Goal: Task Accomplishment & Management: Manage account settings

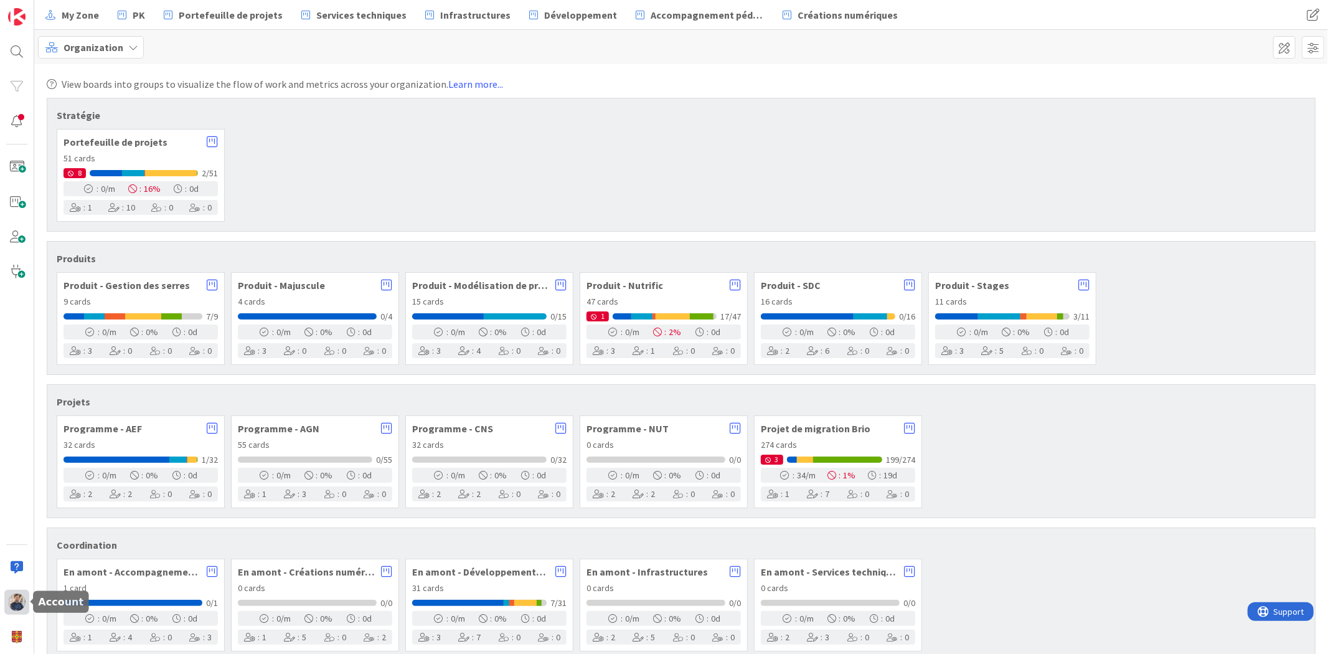
click at [21, 606] on img at bounding box center [16, 601] width 17 height 17
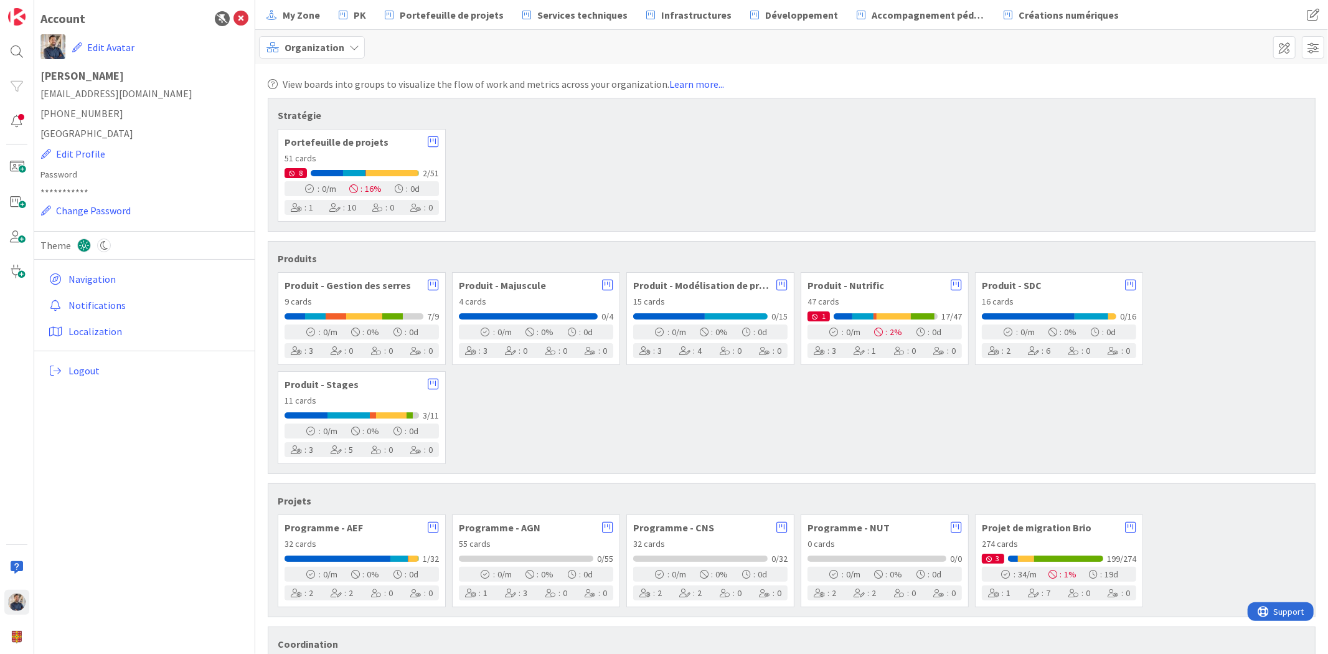
click at [26, 621] on div at bounding box center [17, 327] width 34 height 654
click at [21, 629] on img at bounding box center [16, 636] width 17 height 17
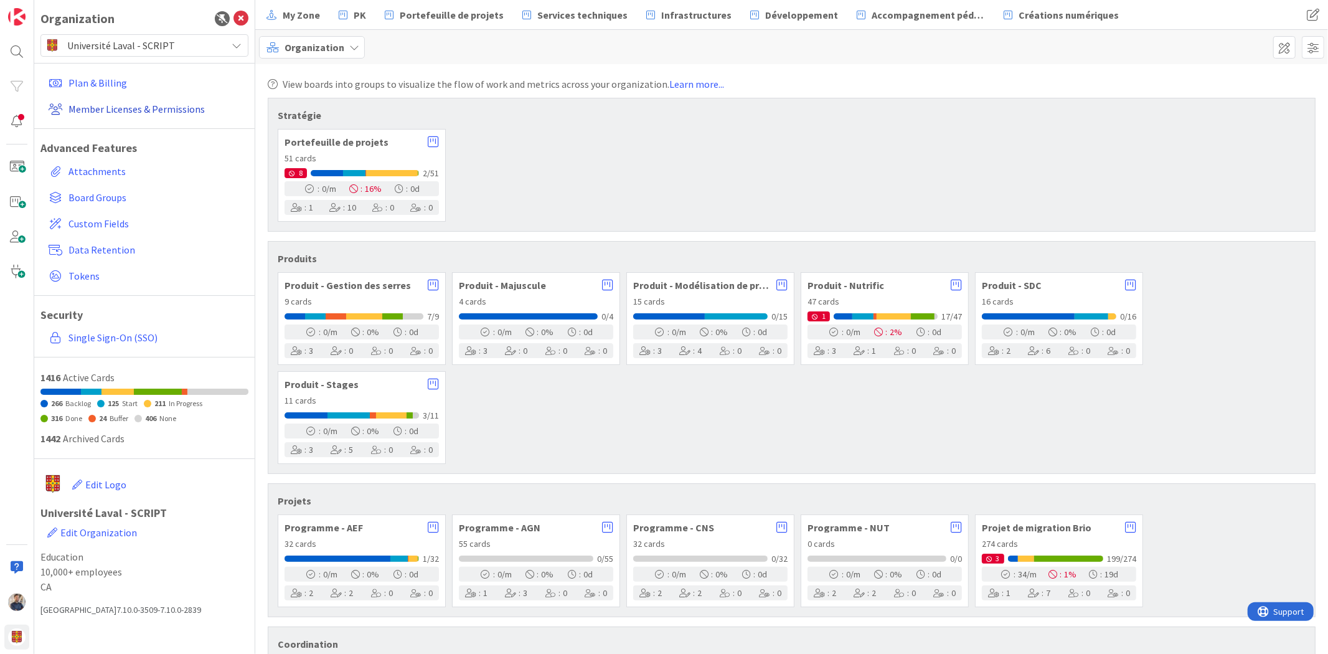
click at [108, 109] on link "Member Licenses & Permissions" at bounding box center [146, 109] width 205 height 22
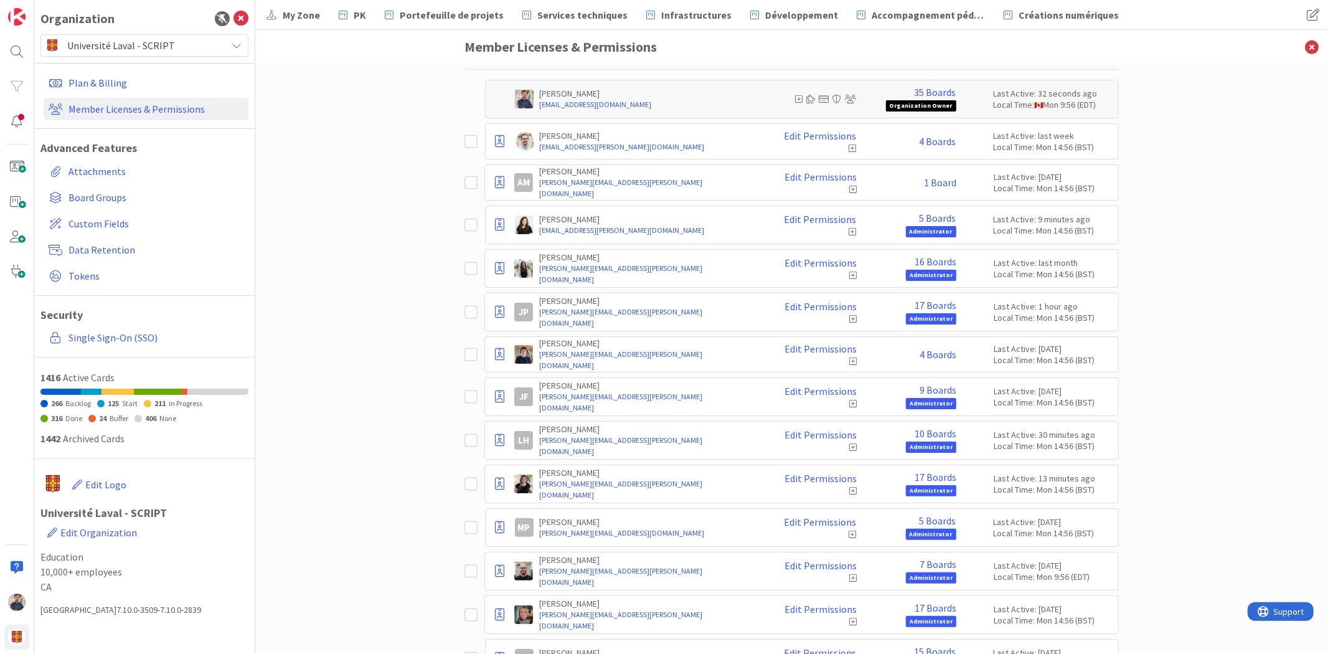
scroll to position [166, 0]
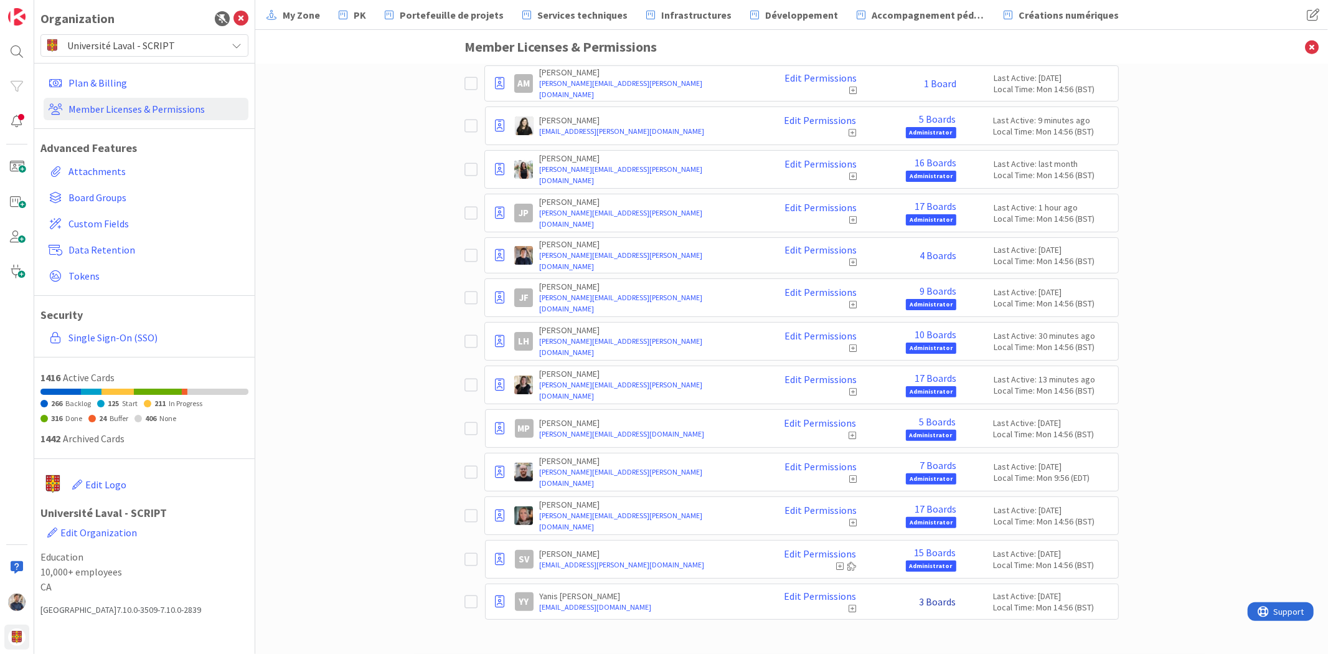
click at [938, 601] on link "3 Boards" at bounding box center [938, 601] width 37 height 11
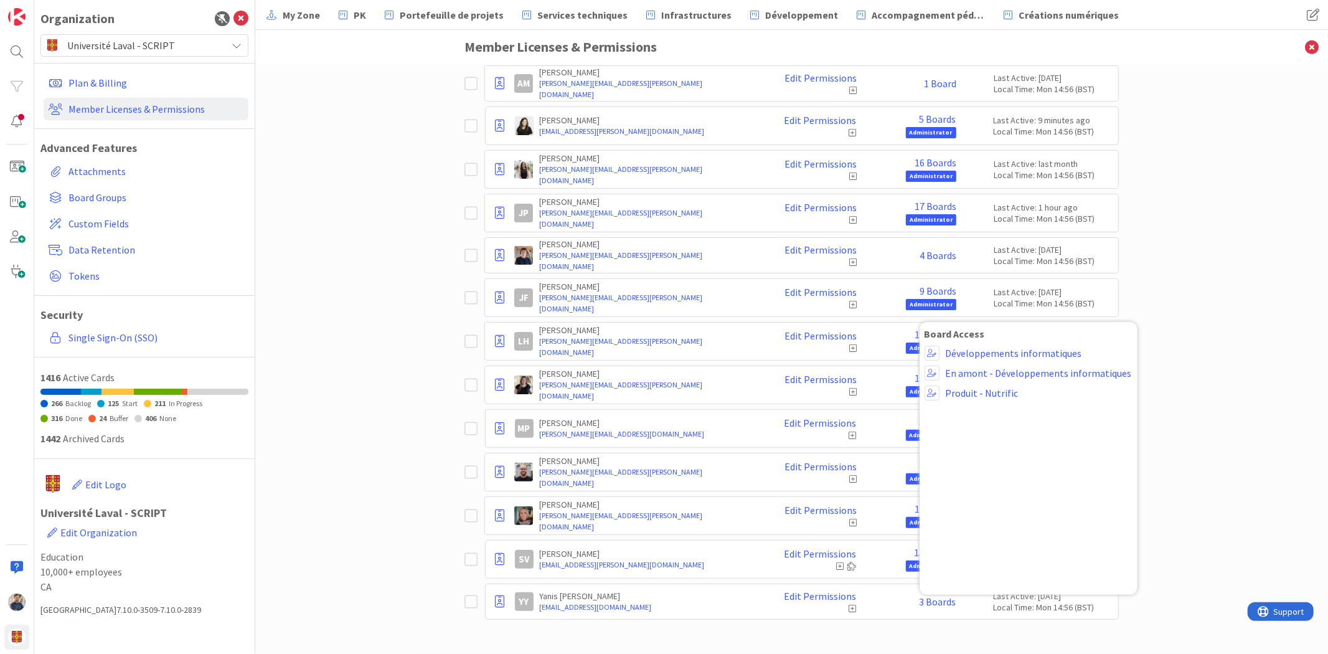
click at [1168, 521] on div "Paid Available: 5 Free Available: Unlimited Name Paid Licenses 15 / 20 Free Gue…" at bounding box center [791, 359] width 1073 height 590
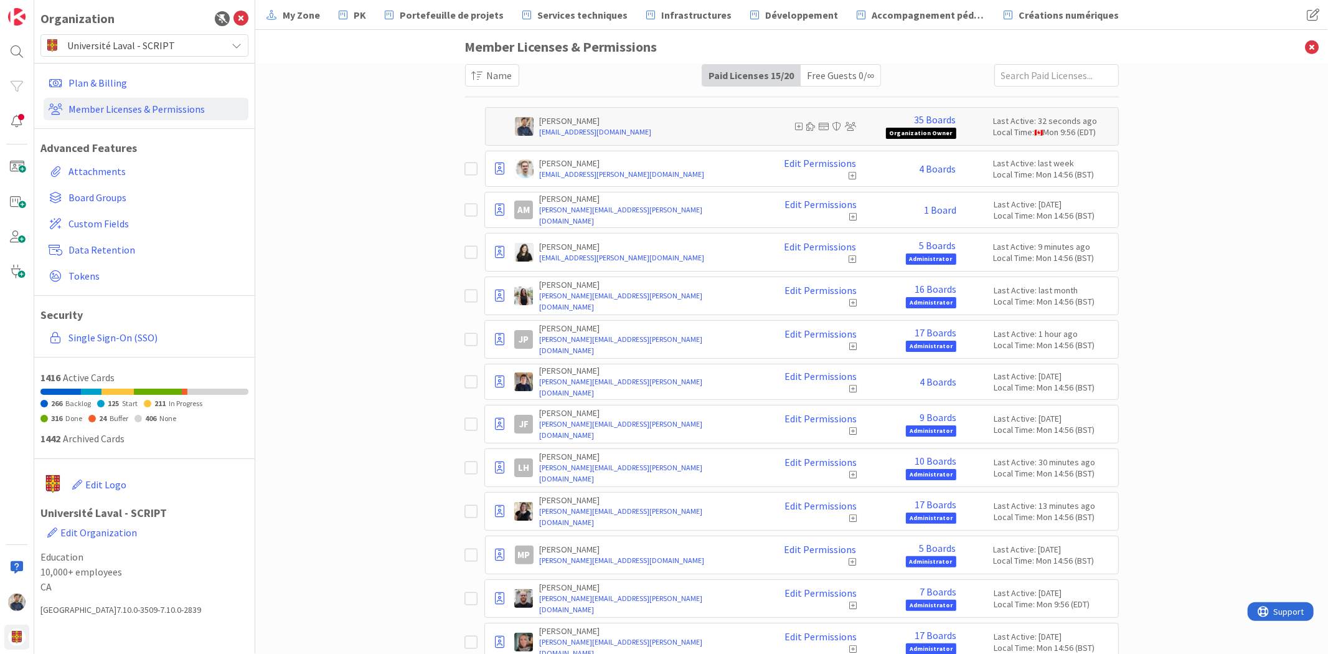
scroll to position [37, 0]
click at [363, 355] on div "Paid Available: 5 Free Available: Unlimited Name Paid Licenses 15 / 20 Free Gue…" at bounding box center [791, 359] width 1073 height 590
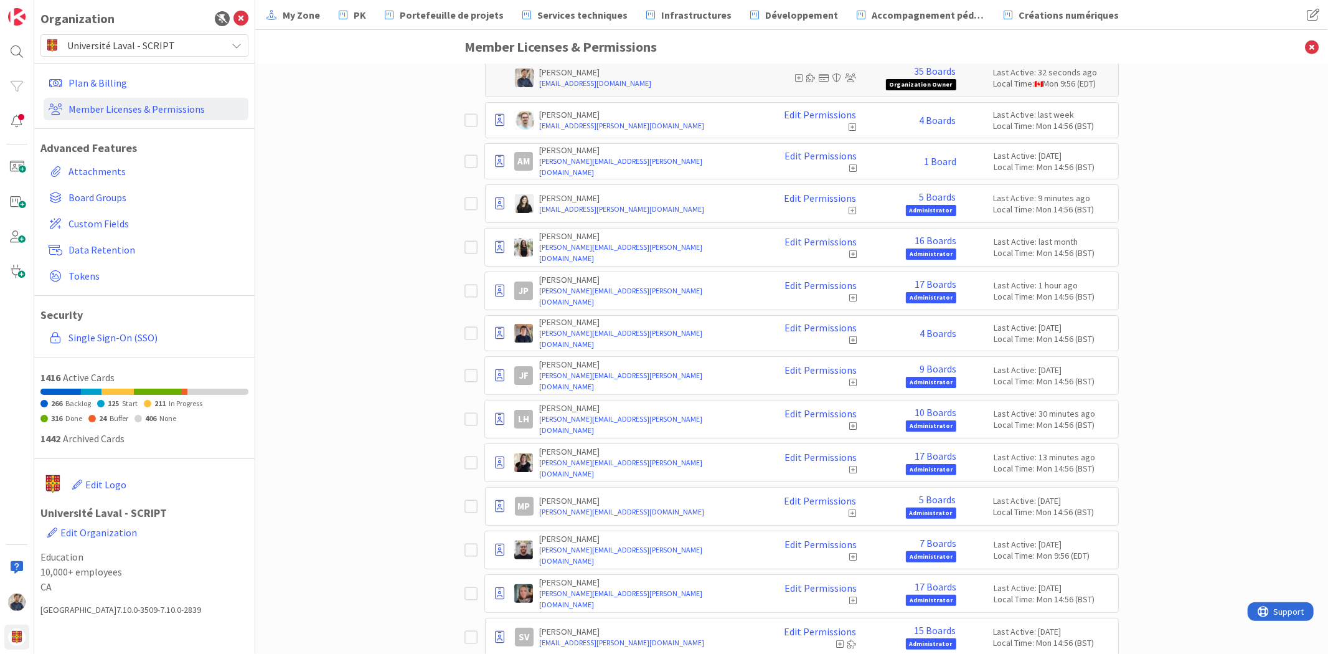
scroll to position [0, 0]
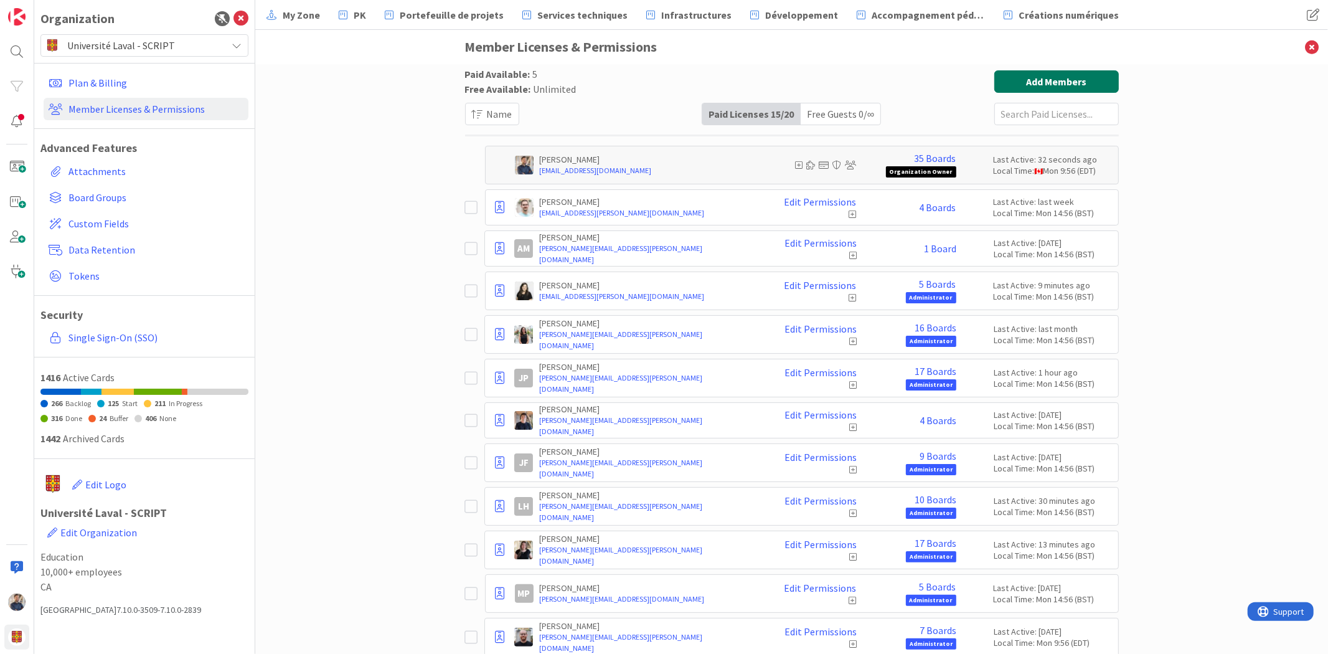
click at [1030, 77] on button "Add Members" at bounding box center [1056, 81] width 125 height 22
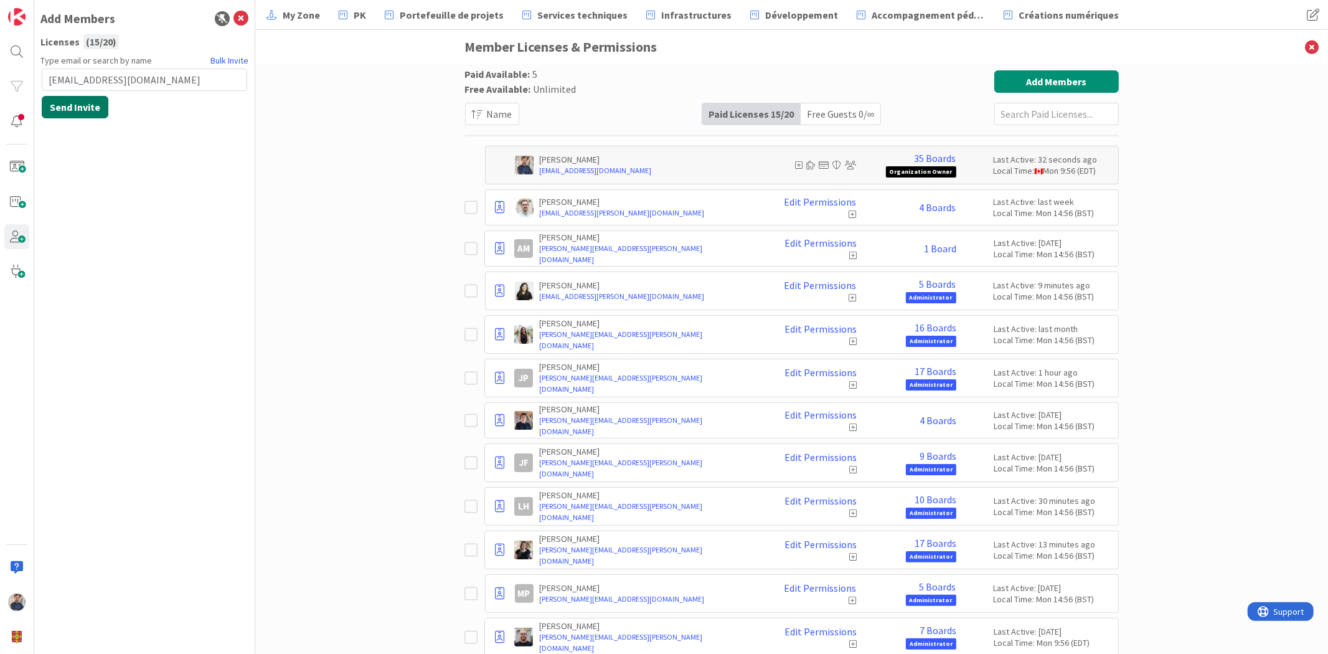
type input "[EMAIL_ADDRESS][DOMAIN_NAME]"
click at [86, 109] on button "Send Invite" at bounding box center [75, 107] width 67 height 22
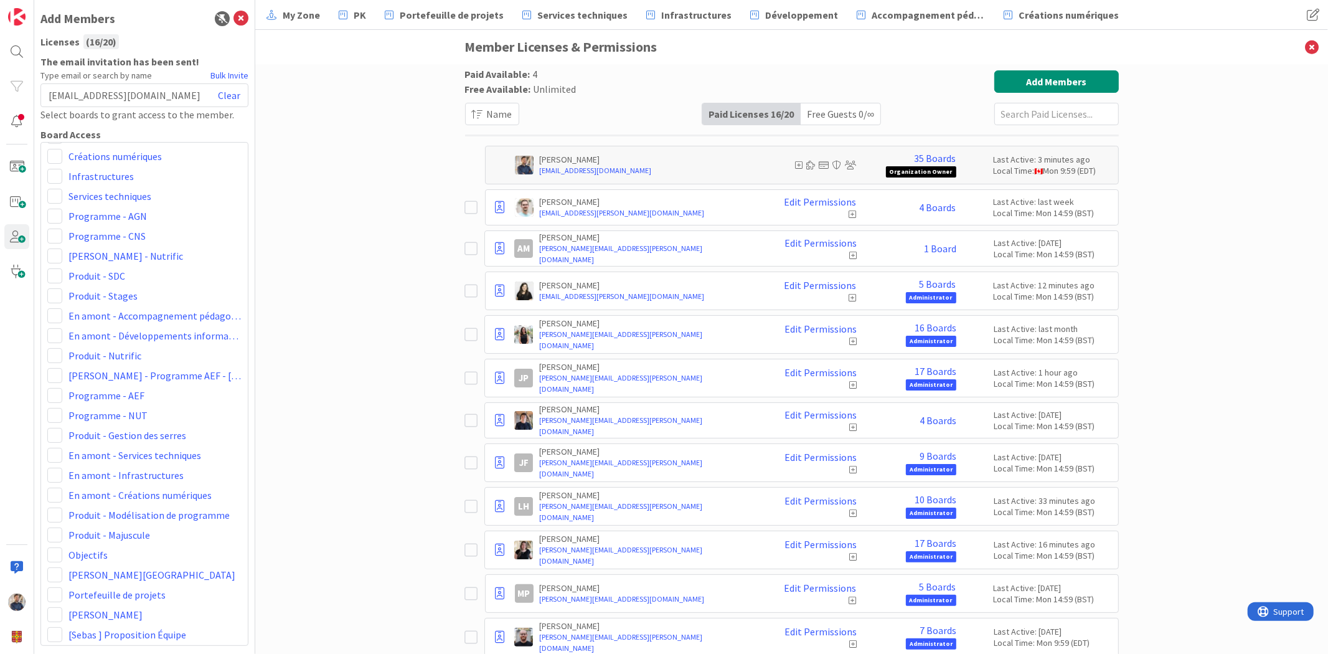
scroll to position [182, 0]
click at [298, 586] on div "Paid Available: 4 Free Available: Unlimited Name Paid Licenses 16 / 20 Free Gue…" at bounding box center [791, 359] width 1073 height 590
click at [1169, 315] on div "Paid Available: 4 Free Available: Unlimited Name Paid Licenses 16 / 20 Free Gue…" at bounding box center [791, 359] width 1073 height 590
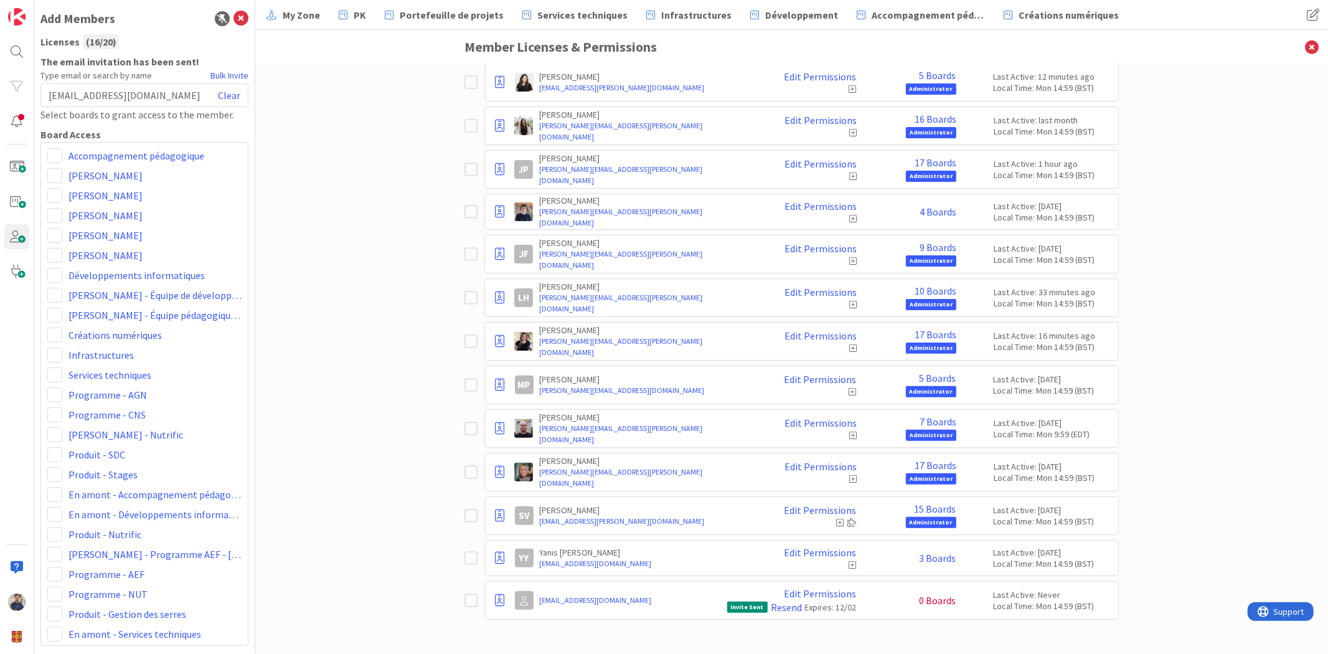
scroll to position [0, 0]
click at [73, 135] on div "Board Access" at bounding box center [144, 134] width 208 height 15
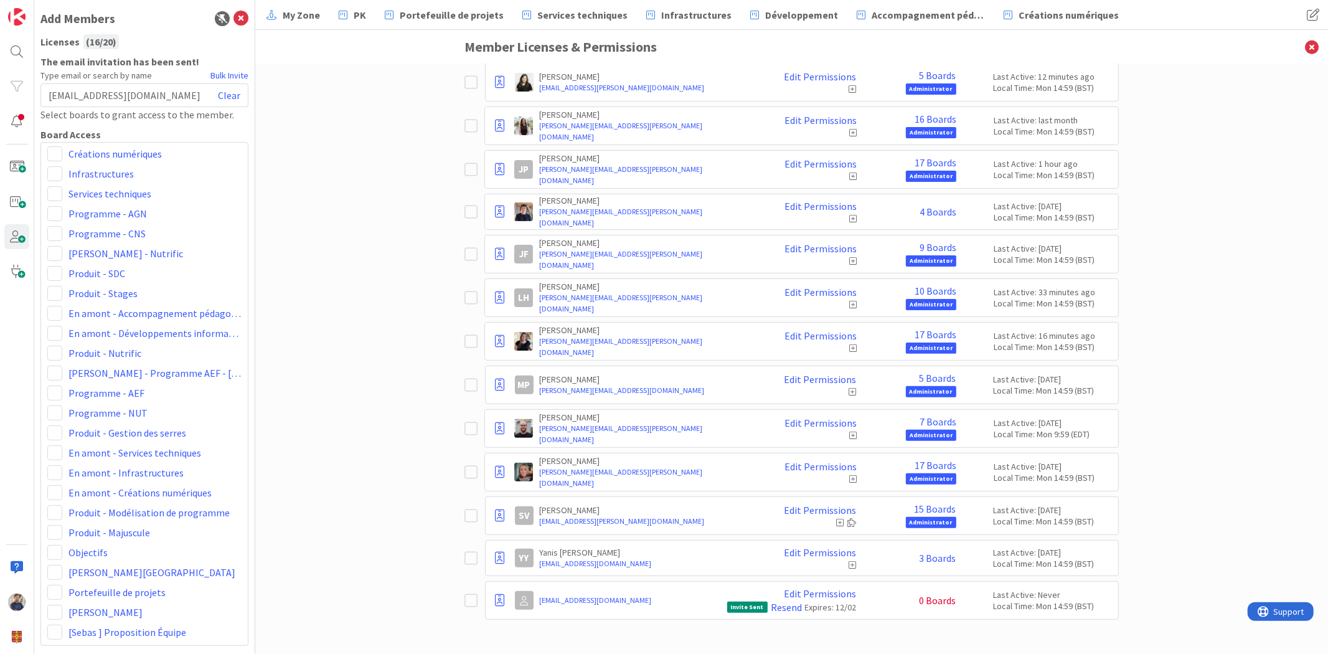
scroll to position [182, 0]
click at [802, 590] on link "Edit Permissions" at bounding box center [820, 593] width 72 height 11
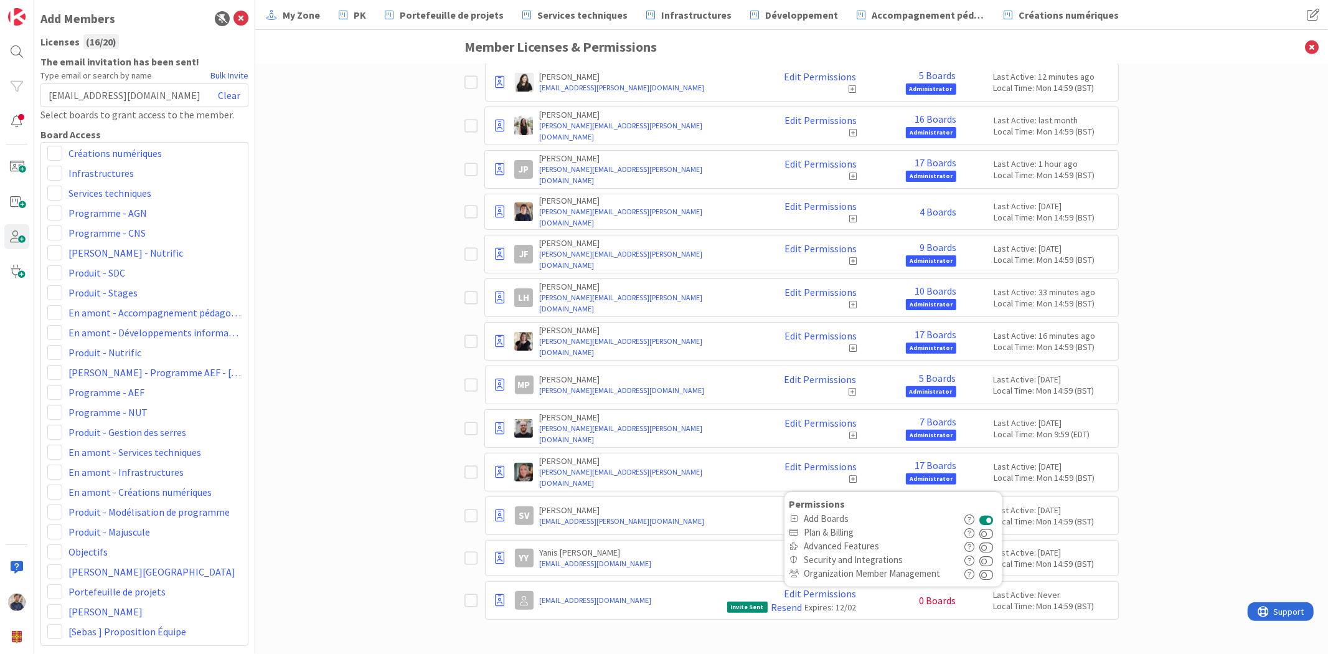
click at [793, 516] on icon at bounding box center [794, 518] width 10 height 7
click at [341, 449] on div "Paid Available: 4 Free Available: Unlimited Name Paid Licenses 16 / 20 Free Gue…" at bounding box center [791, 359] width 1073 height 590
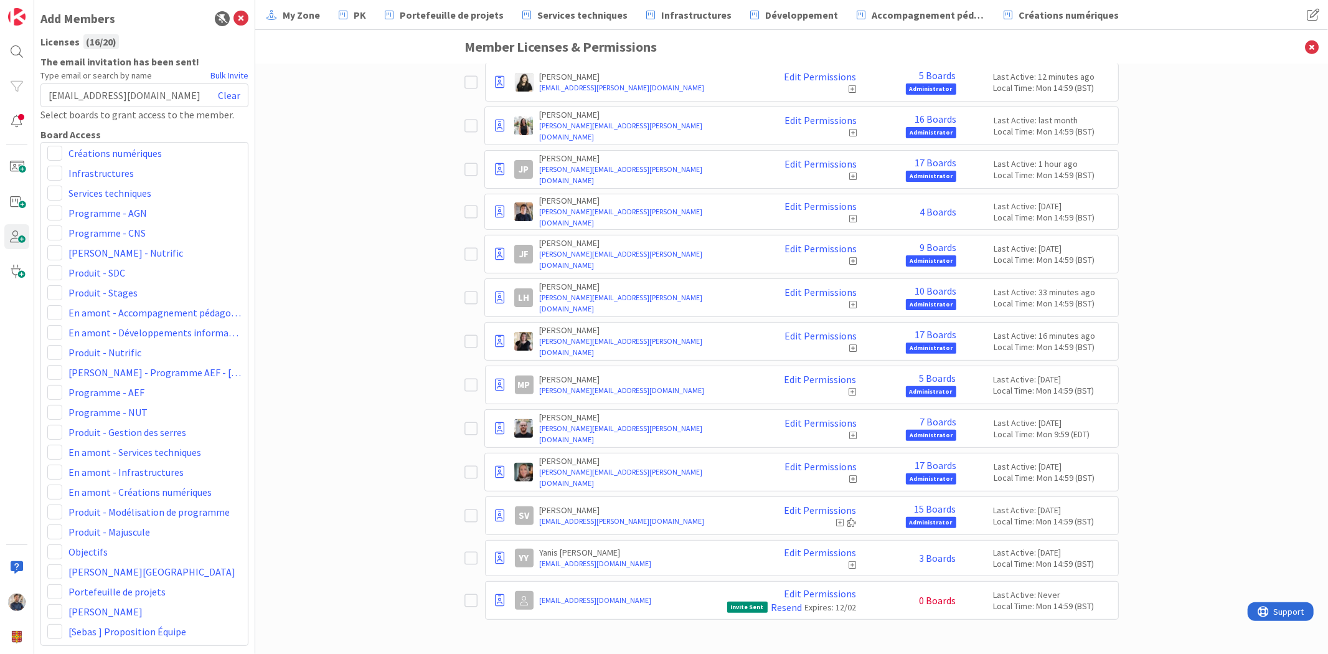
scroll to position [0, 0]
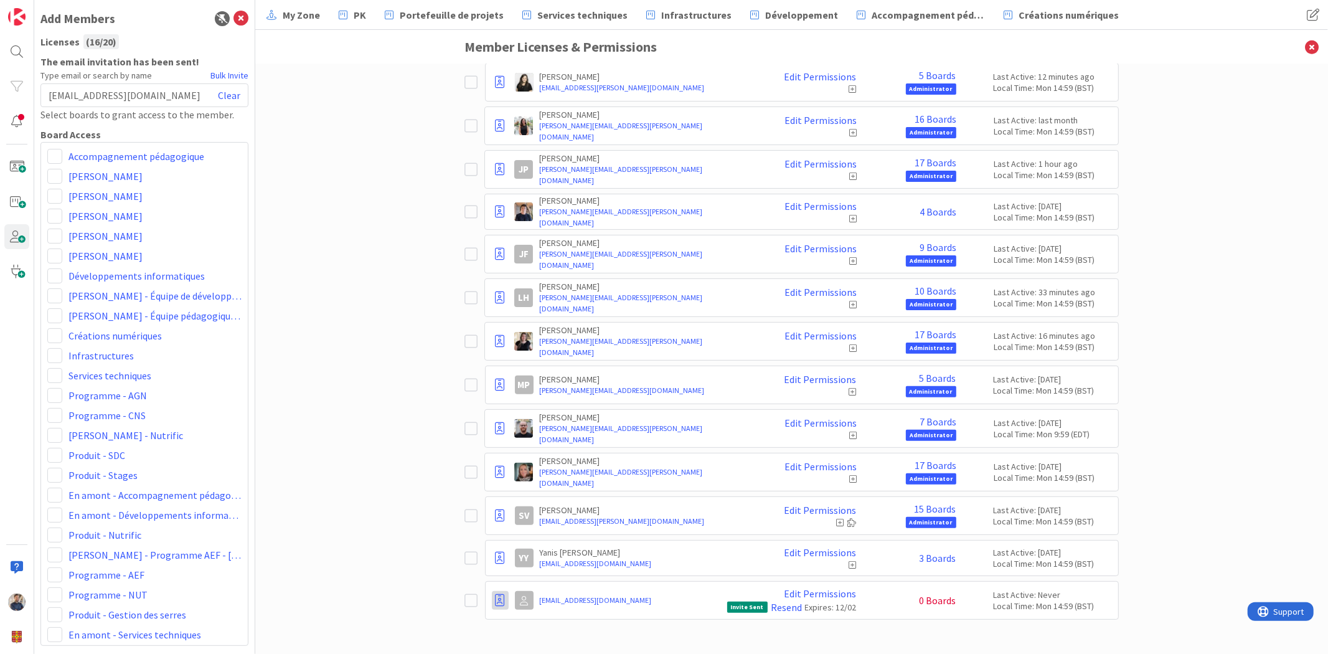
click at [496, 598] on icon at bounding box center [500, 600] width 9 height 12
click at [383, 563] on div "Paid Available: 4 Free Available: Unlimited Name Paid Licenses 16 / 20 Free Gue…" at bounding box center [791, 359] width 1073 height 590
click at [928, 601] on span "0 Boards" at bounding box center [938, 600] width 37 height 11
click at [786, 607] on link "Resend" at bounding box center [786, 606] width 31 height 11
click at [138, 92] on div "[EMAIL_ADDRESS][DOMAIN_NAME] Clear" at bounding box center [144, 95] width 208 height 24
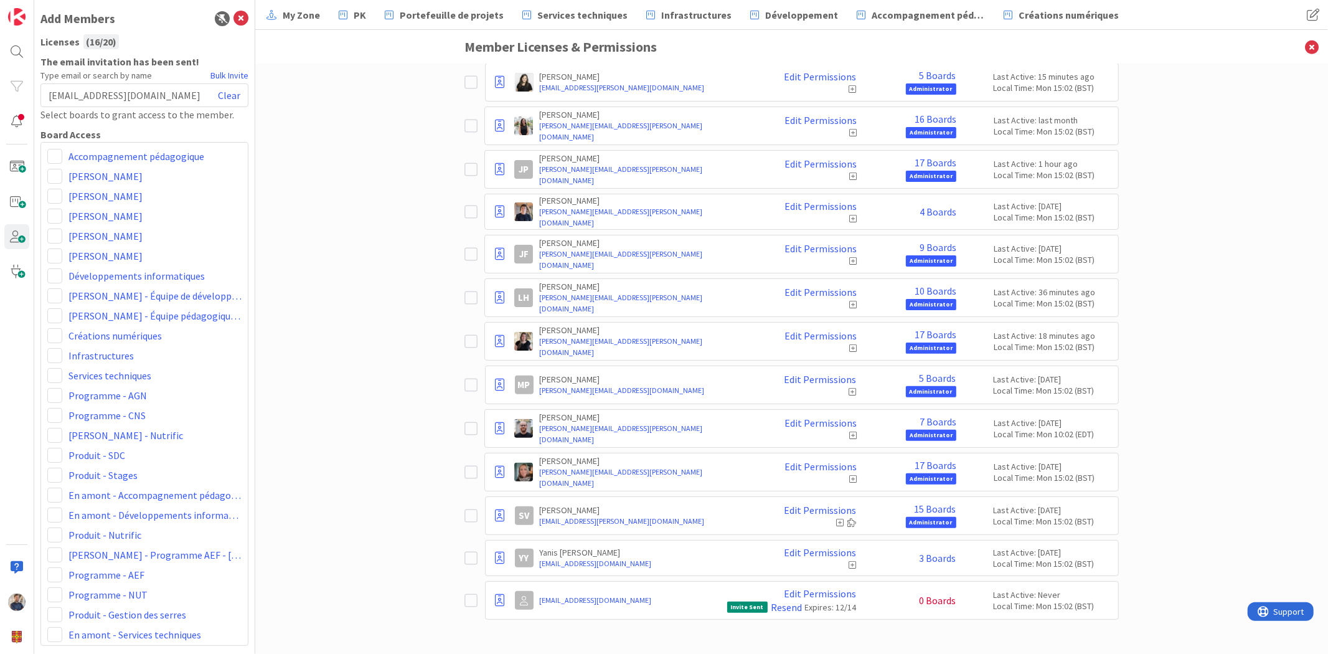
click at [65, 97] on span "[EMAIL_ADDRESS][DOMAIN_NAME]" at bounding box center [125, 95] width 152 height 15
drag, startPoint x: 125, startPoint y: 97, endPoint x: 115, endPoint y: 98, distance: 9.4
click at [113, 97] on div "[EMAIL_ADDRESS][DOMAIN_NAME] Clear" at bounding box center [144, 95] width 208 height 24
click at [220, 92] on link "Clear" at bounding box center [229, 95] width 22 height 15
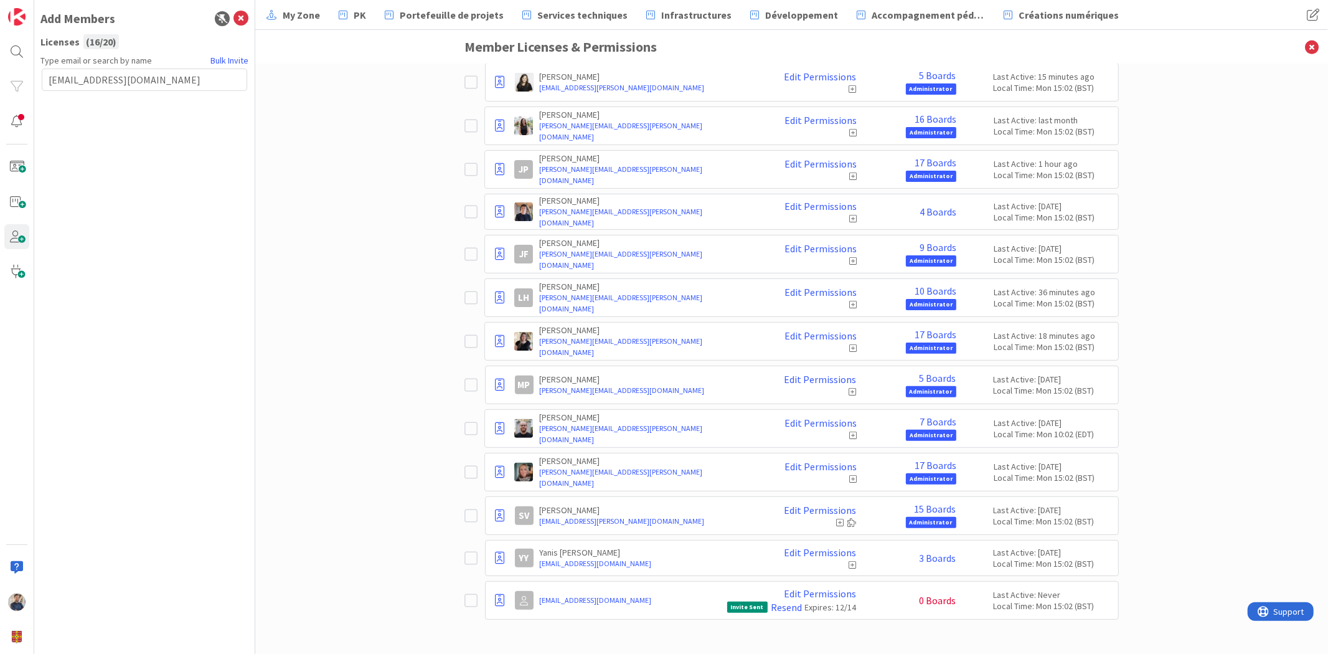
type input "[EMAIL_ADDRESS][DOMAIN_NAME]"
click at [82, 106] on button "Send Invite" at bounding box center [75, 107] width 67 height 22
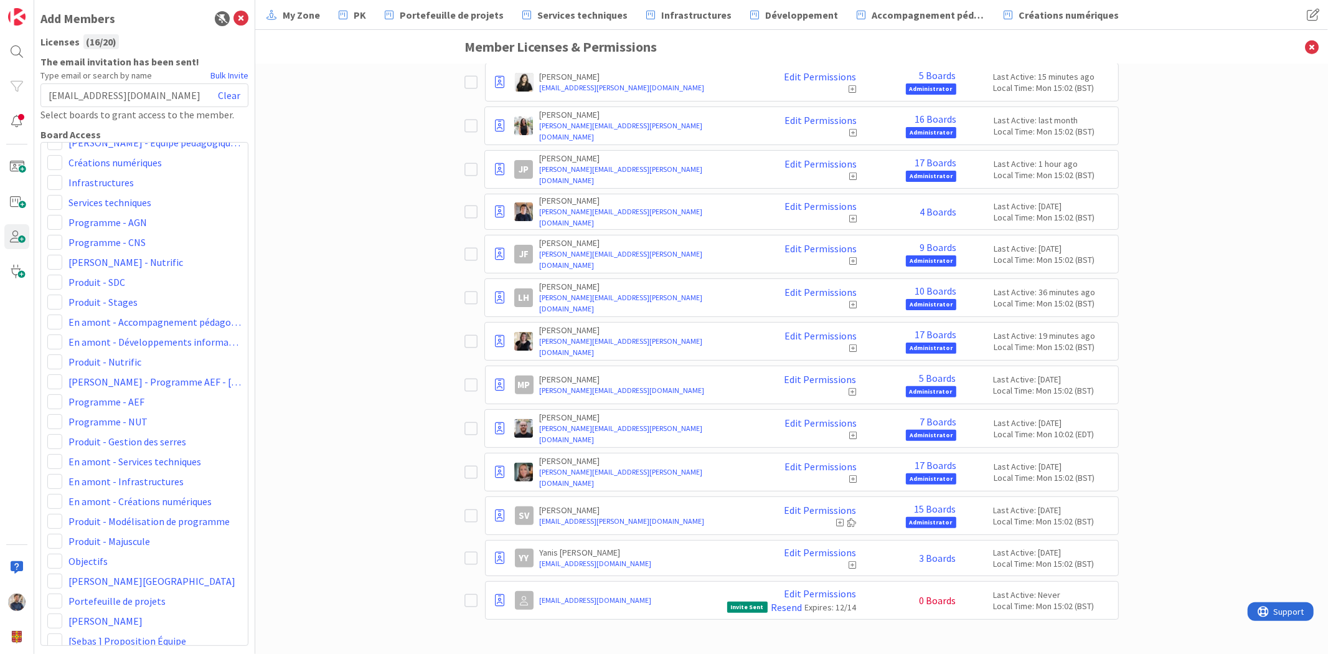
scroll to position [182, 0]
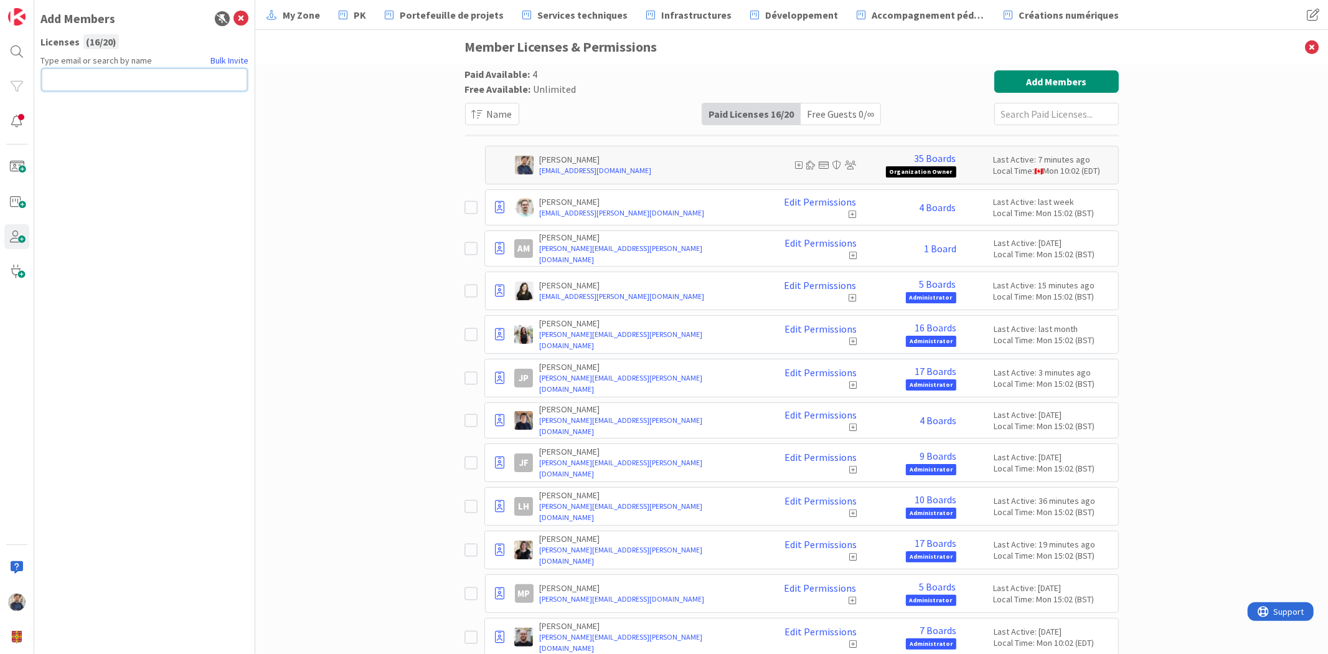
click at [179, 76] on input "text" at bounding box center [144, 79] width 205 height 22
type input "[EMAIL_ADDRESS][DOMAIN_NAME]"
click at [88, 113] on button "Send Invite" at bounding box center [75, 107] width 67 height 22
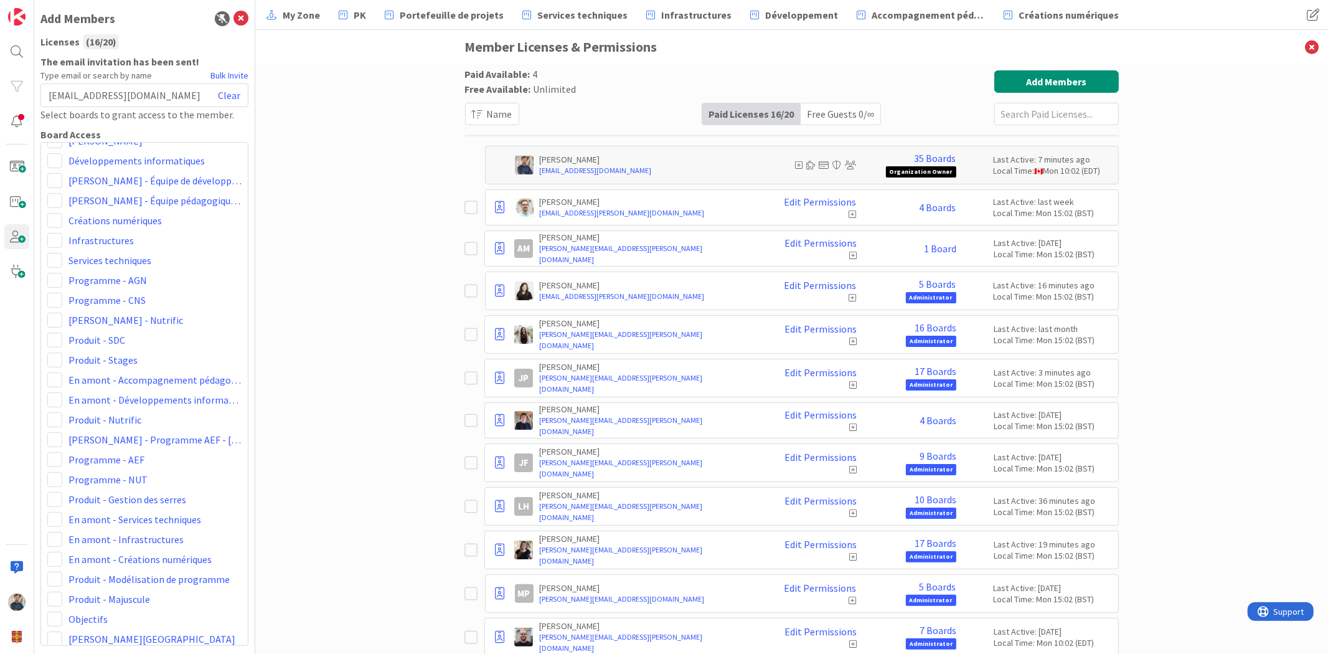
scroll to position [202, 0]
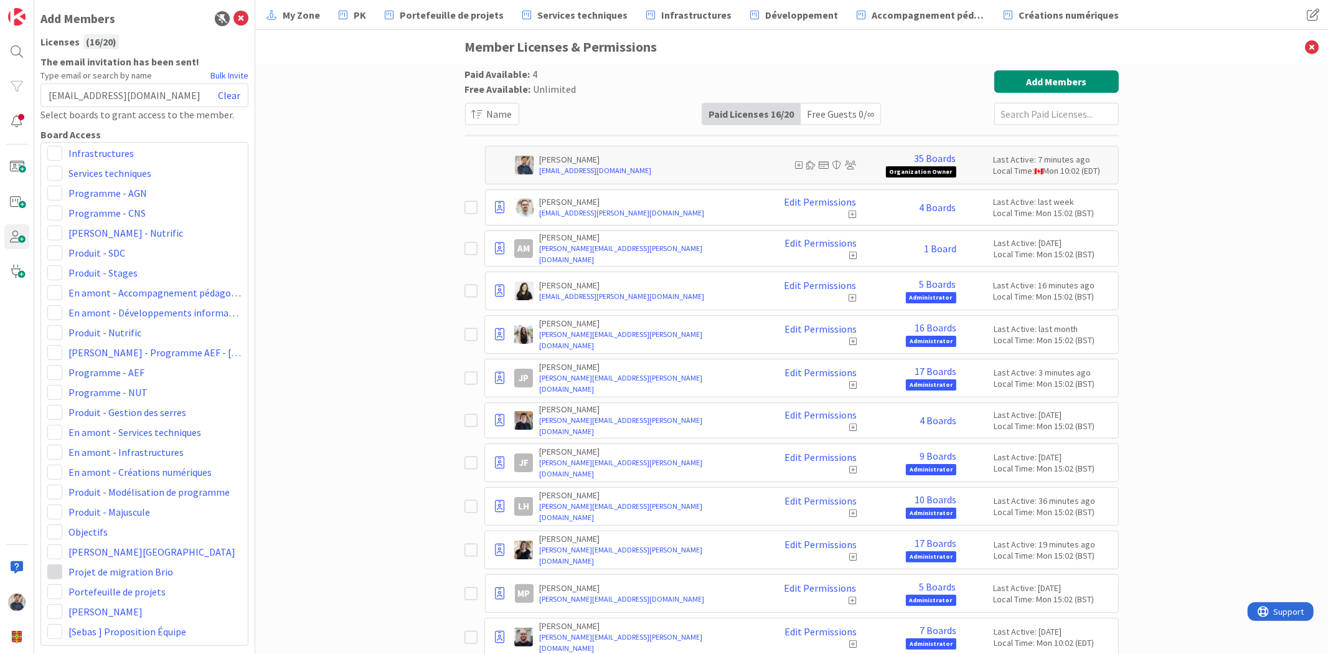
click at [54, 570] on span at bounding box center [54, 571] width 15 height 15
click at [111, 506] on span "Collaborator" at bounding box center [136, 501] width 95 height 19
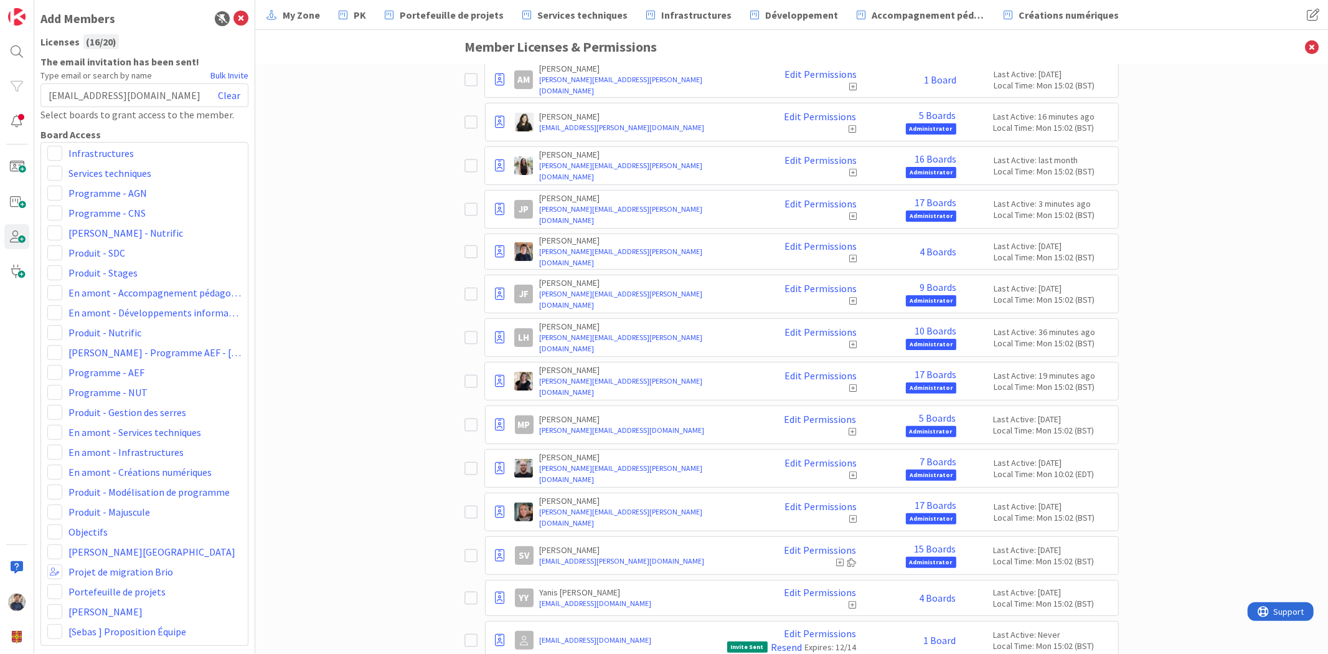
scroll to position [210, 0]
